Goal: Information Seeking & Learning: Learn about a topic

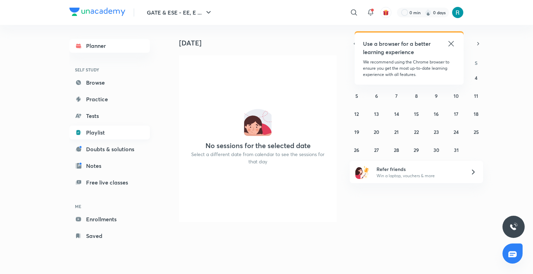
click at [94, 134] on link "Playlist" at bounding box center [109, 133] width 81 height 14
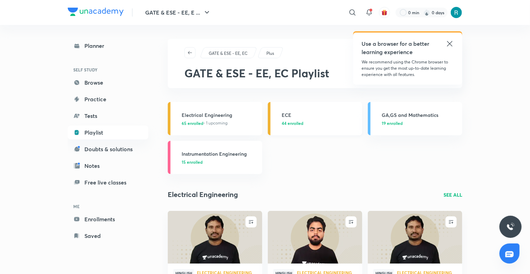
click at [321, 116] on h3 "ECE" at bounding box center [320, 114] width 76 height 7
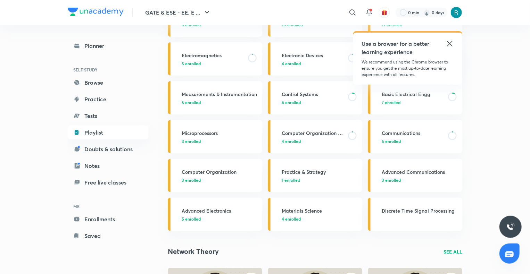
scroll to position [127, 0]
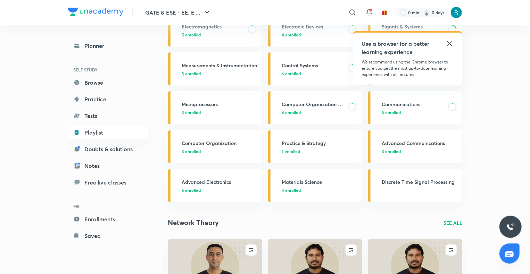
click at [449, 43] on icon at bounding box center [449, 43] width 5 height 5
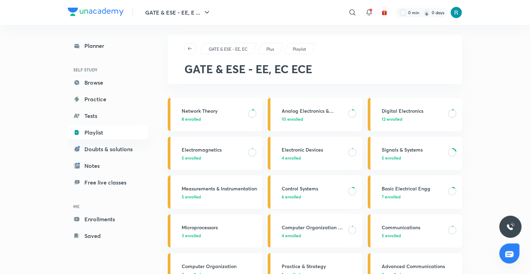
scroll to position [5, 0]
click at [321, 117] on p "10 enrolled" at bounding box center [313, 118] width 62 height 6
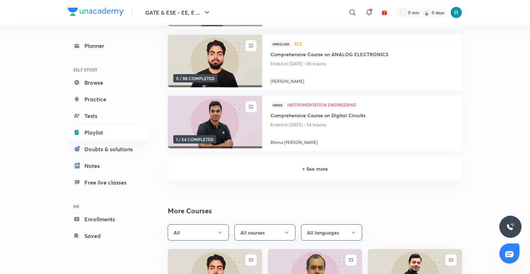
scroll to position [147, 0]
click at [302, 167] on h6 "+ See more" at bounding box center [315, 168] width 278 height 7
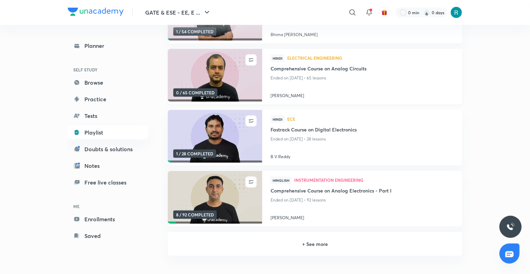
scroll to position [273, 0]
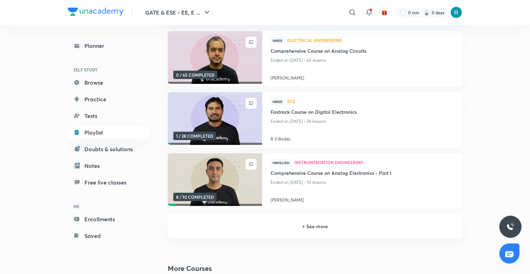
click at [226, 187] on img at bounding box center [215, 180] width 96 height 54
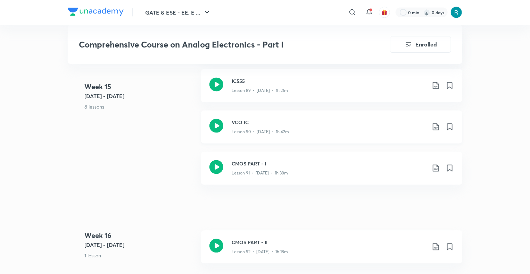
scroll to position [4573, 0]
click at [338, 160] on h3 "CMOS PART - I" at bounding box center [329, 163] width 194 height 7
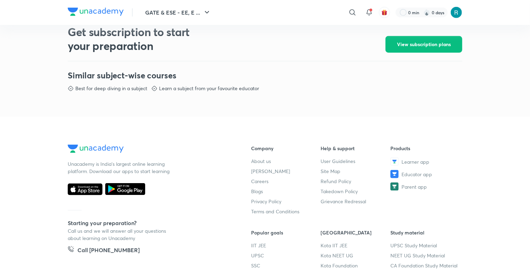
scroll to position [392, 0]
